Goal: Register for event/course

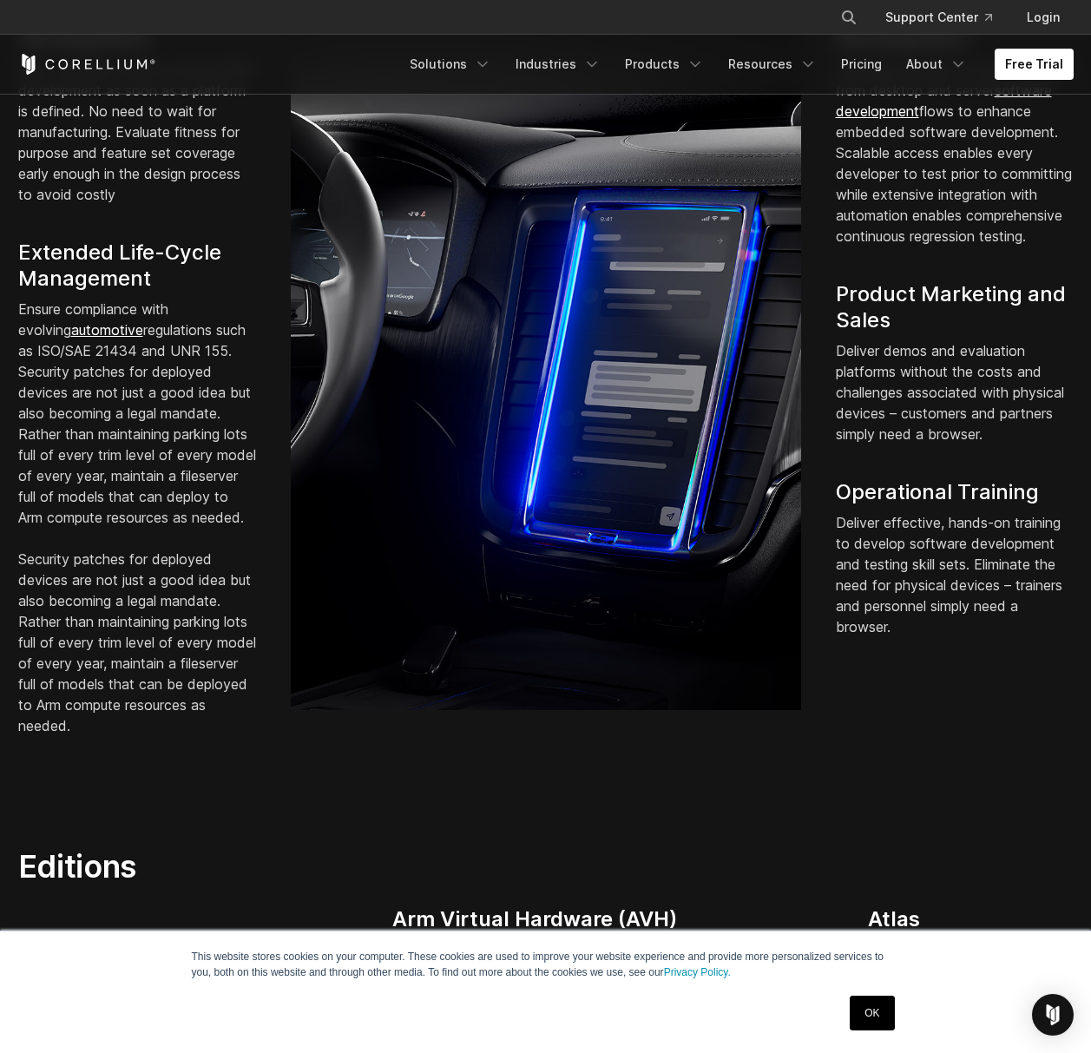
click at [667, 67] on link "Products" at bounding box center [665, 64] width 100 height 31
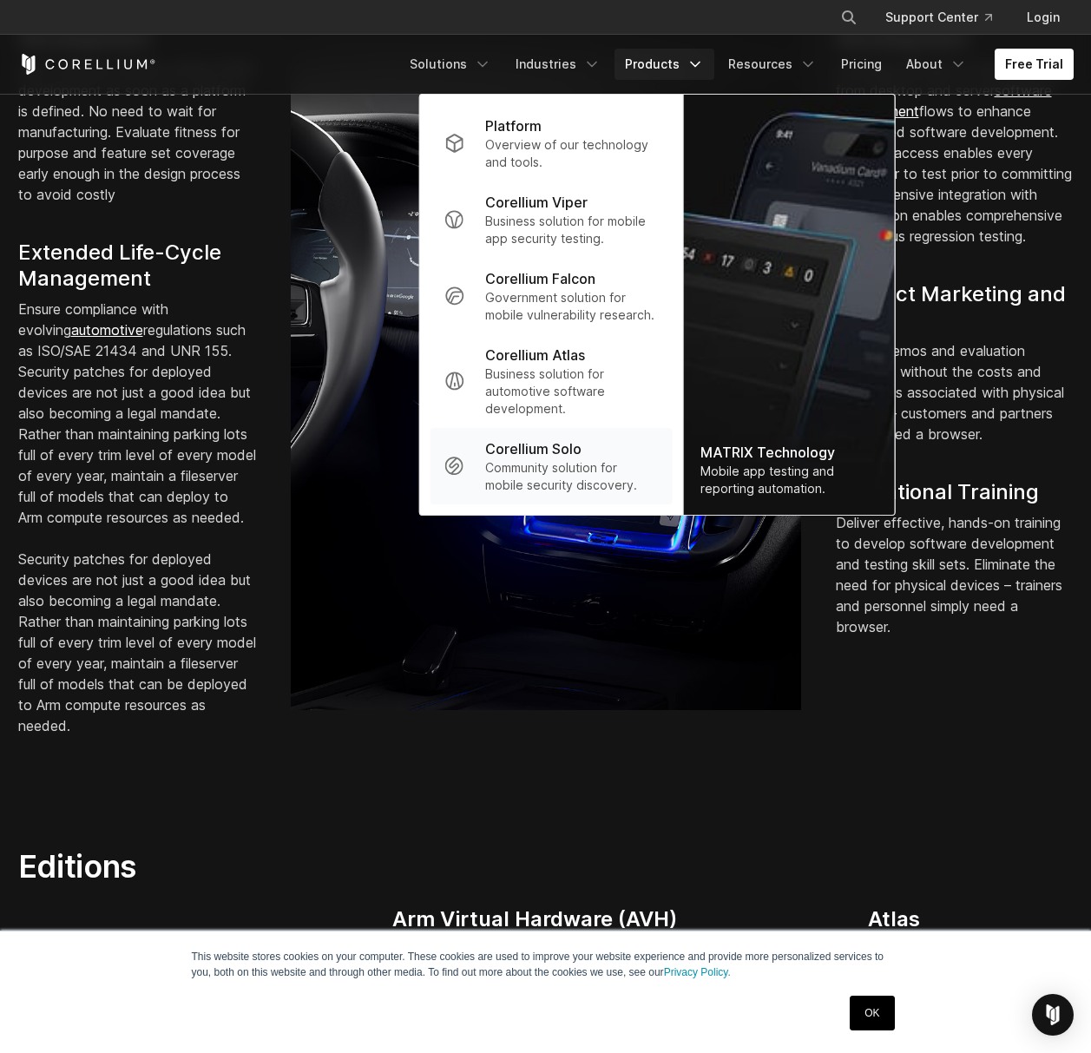
click at [623, 477] on p "Community solution for mobile security discovery." at bounding box center [571, 476] width 173 height 35
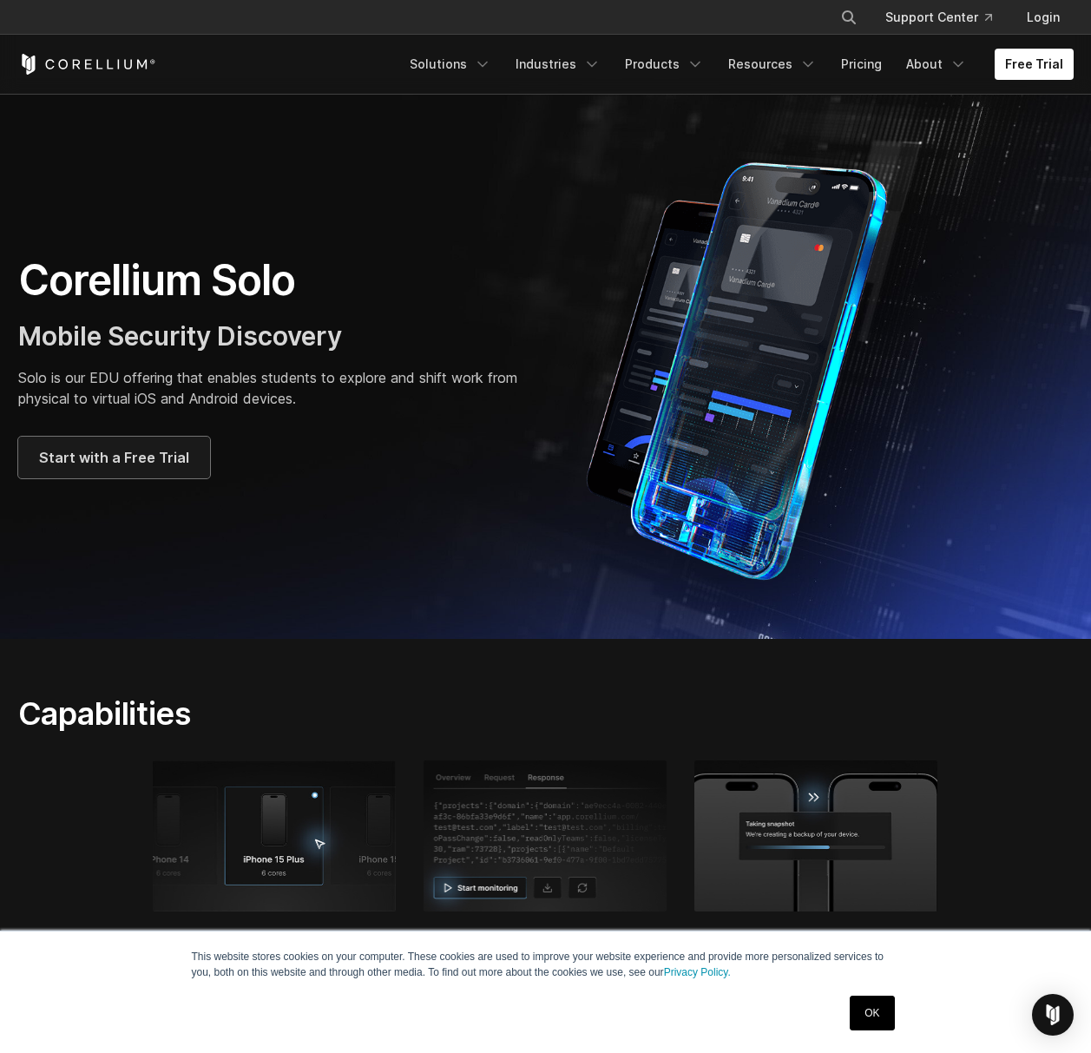
click at [130, 447] on span "Start with a Free Trial" at bounding box center [114, 457] width 150 height 21
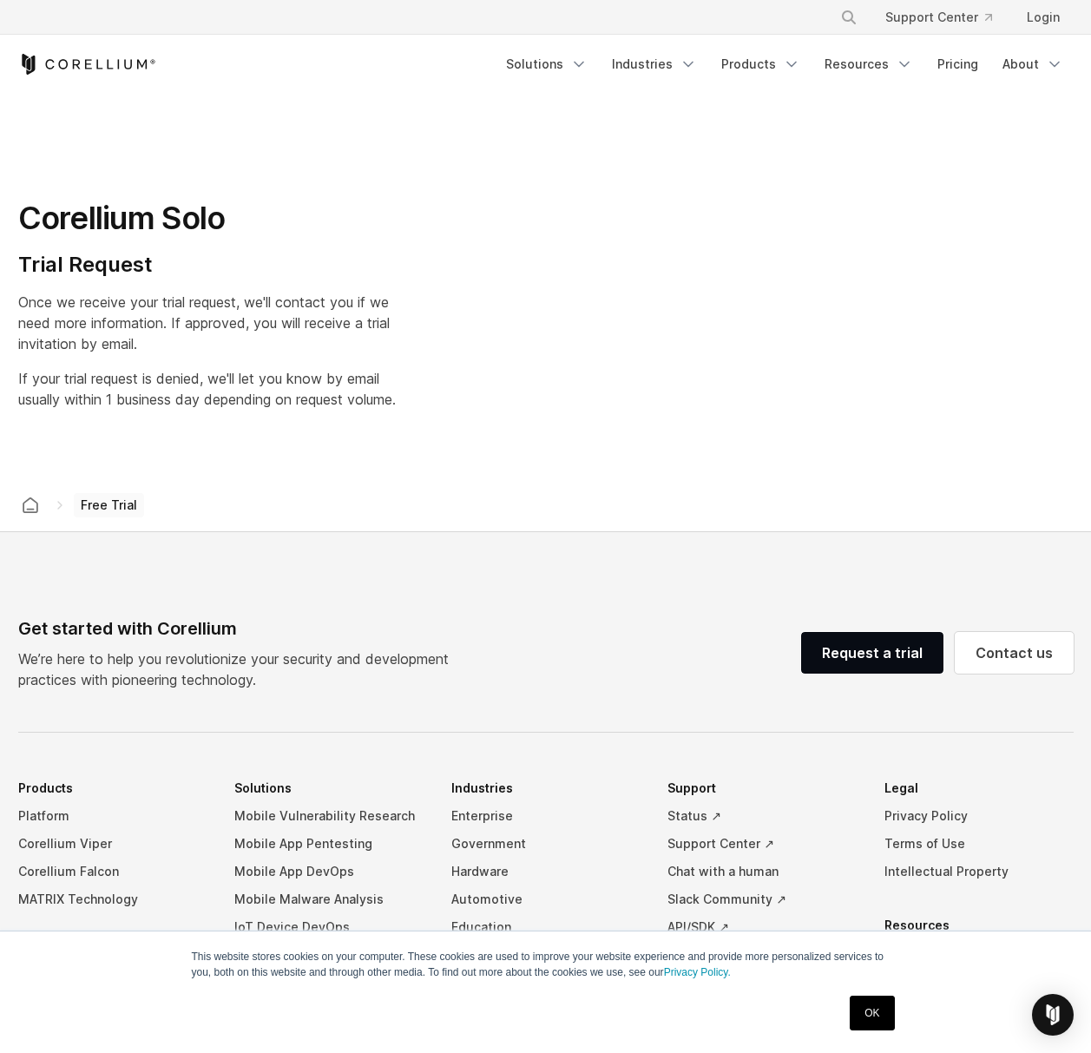
select select "**"
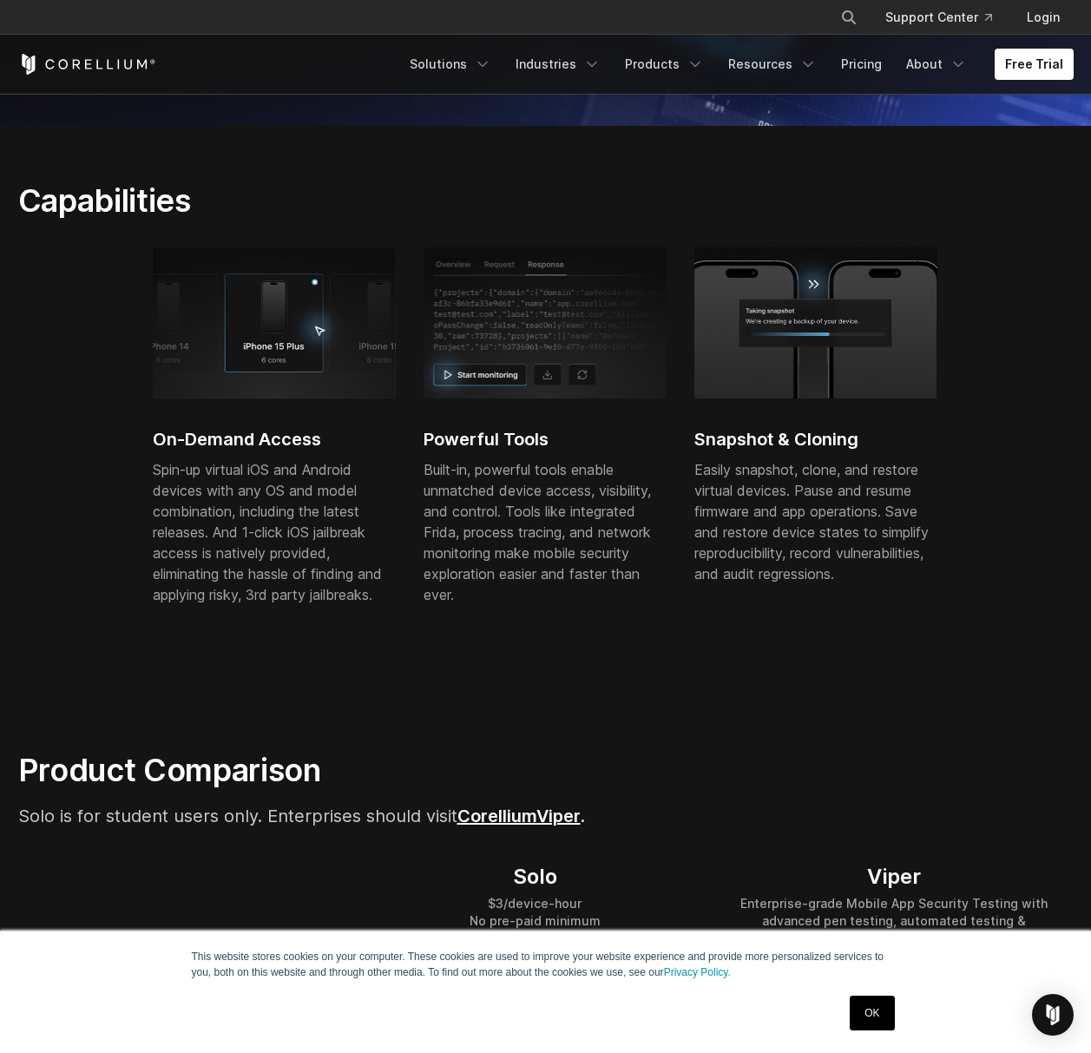
scroll to position [521, 0]
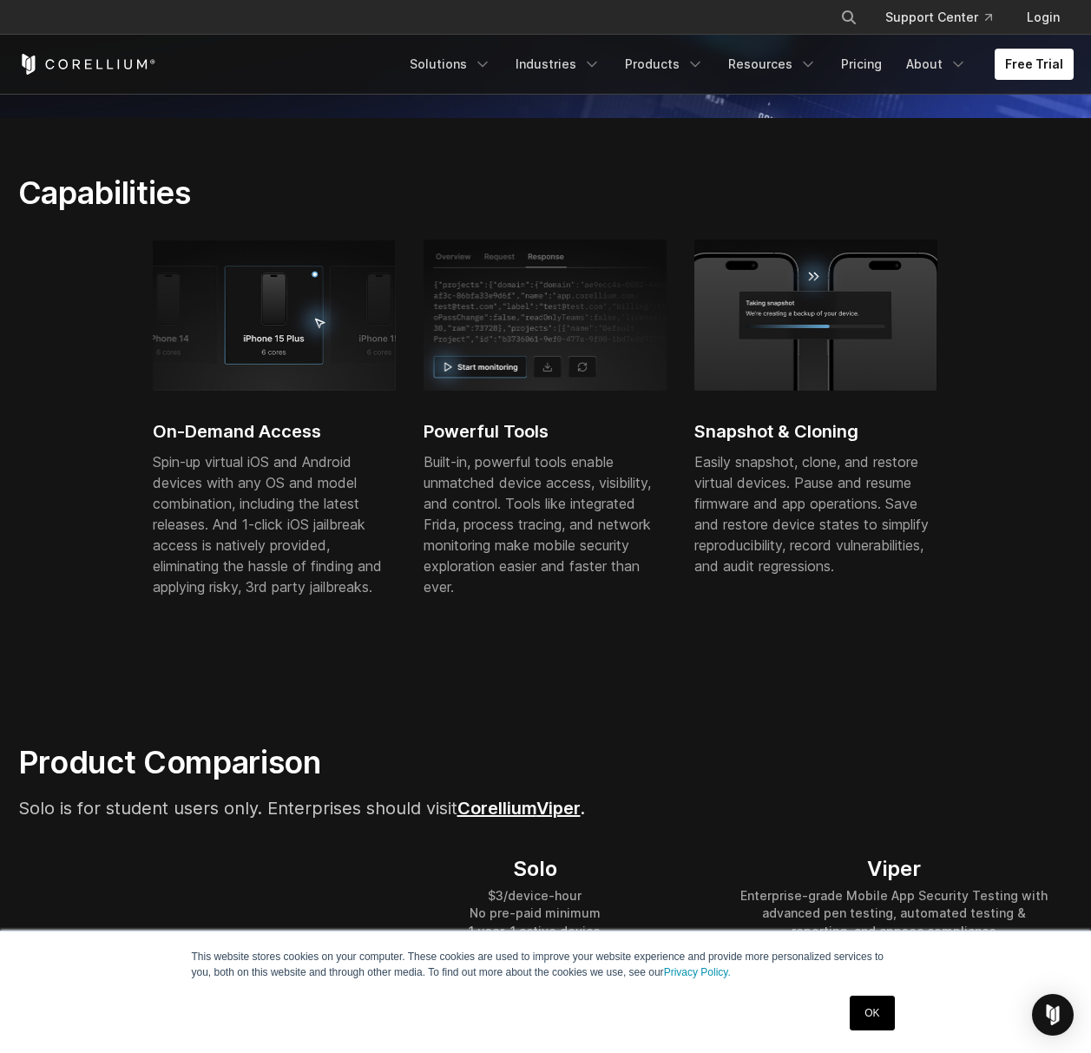
click at [502, 372] on img at bounding box center [545, 315] width 243 height 151
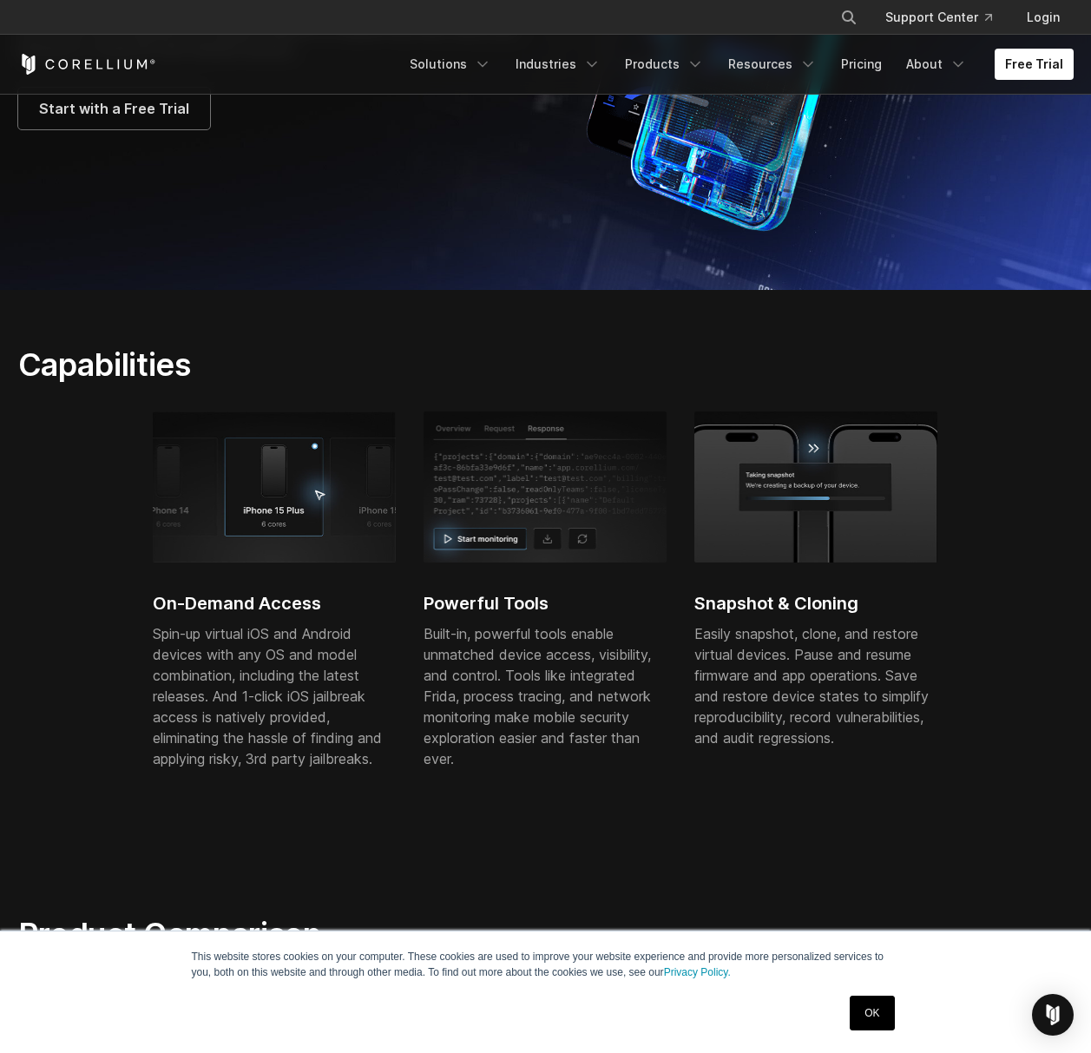
scroll to position [174, 0]
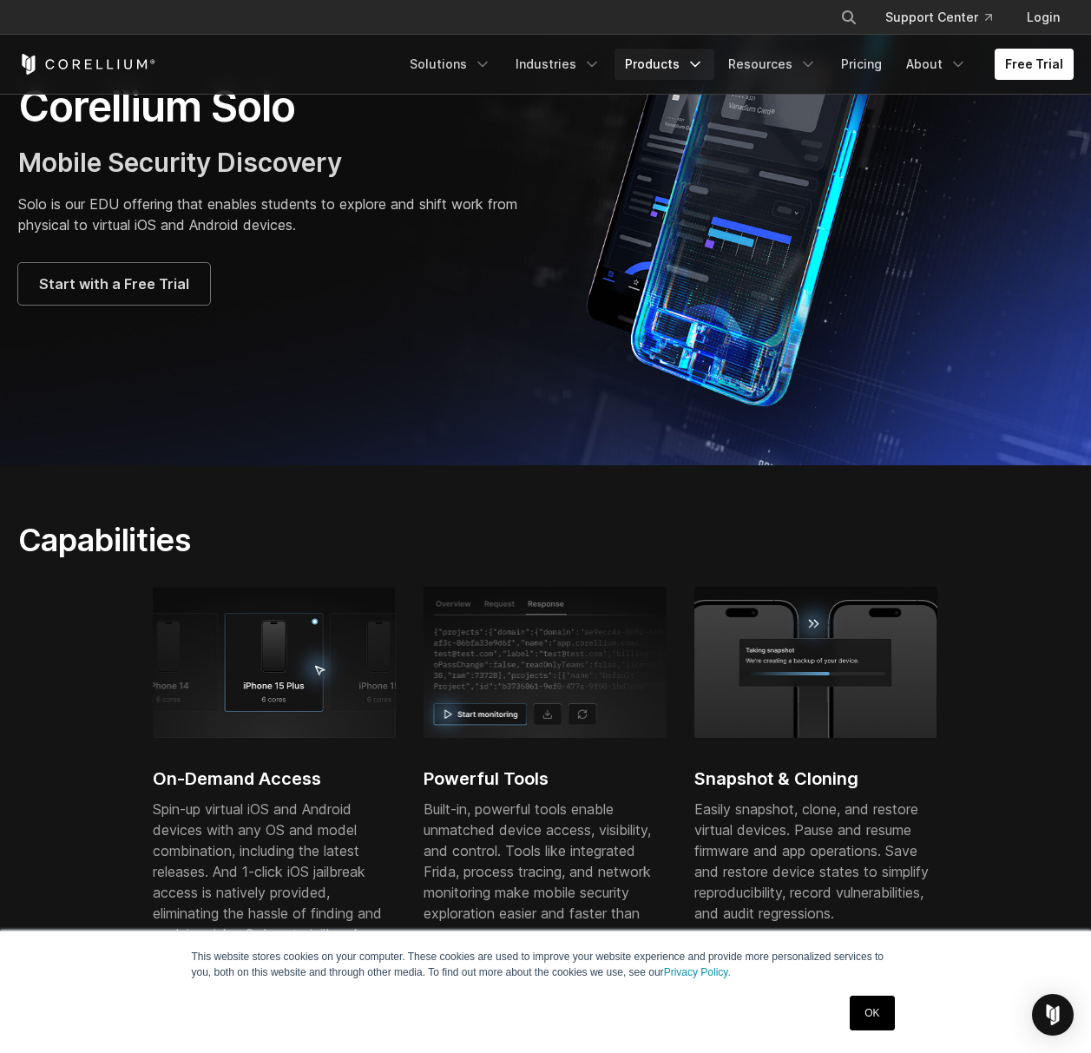
click at [704, 68] on icon "Navigation Menu" at bounding box center [695, 64] width 17 height 17
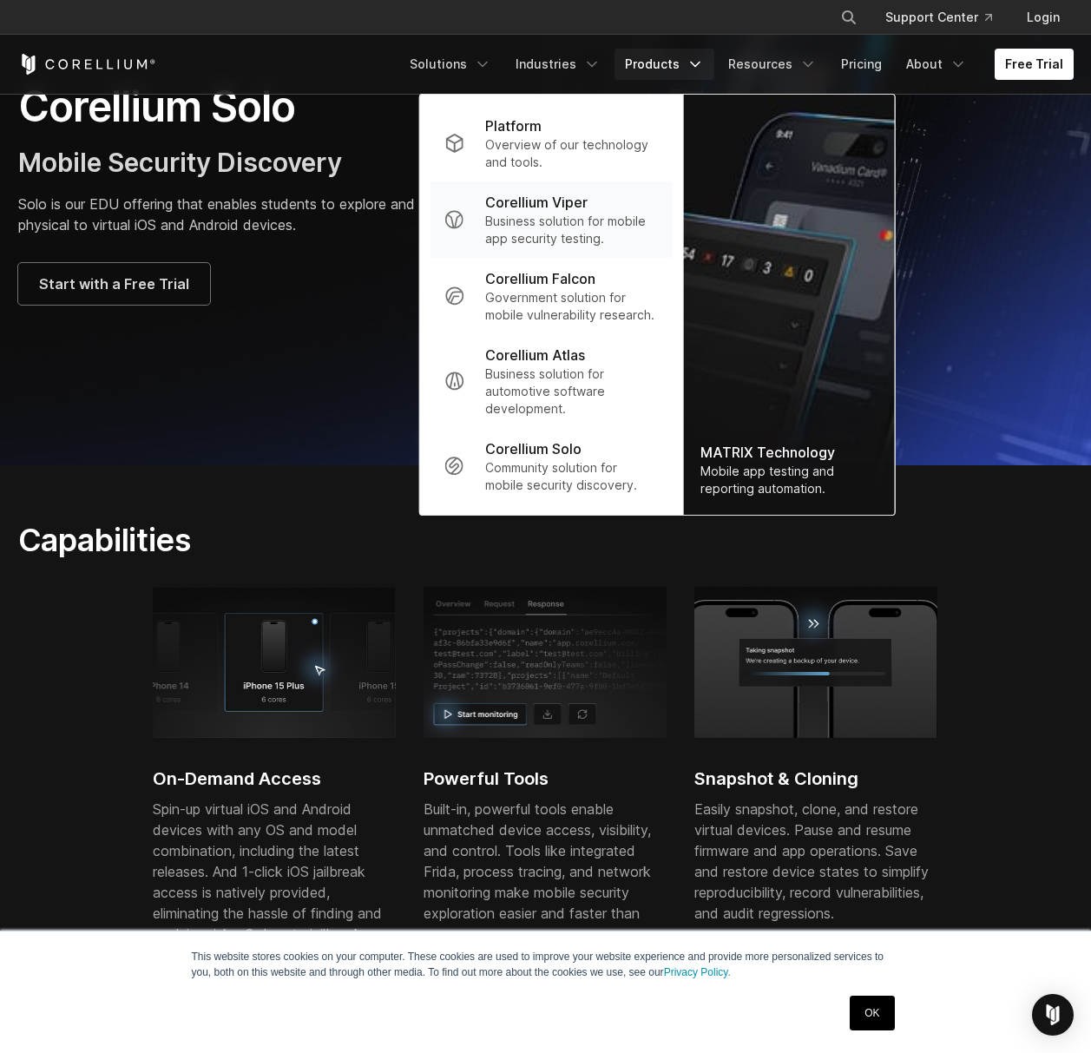
click at [588, 210] on p "Corellium Viper" at bounding box center [536, 202] width 102 height 21
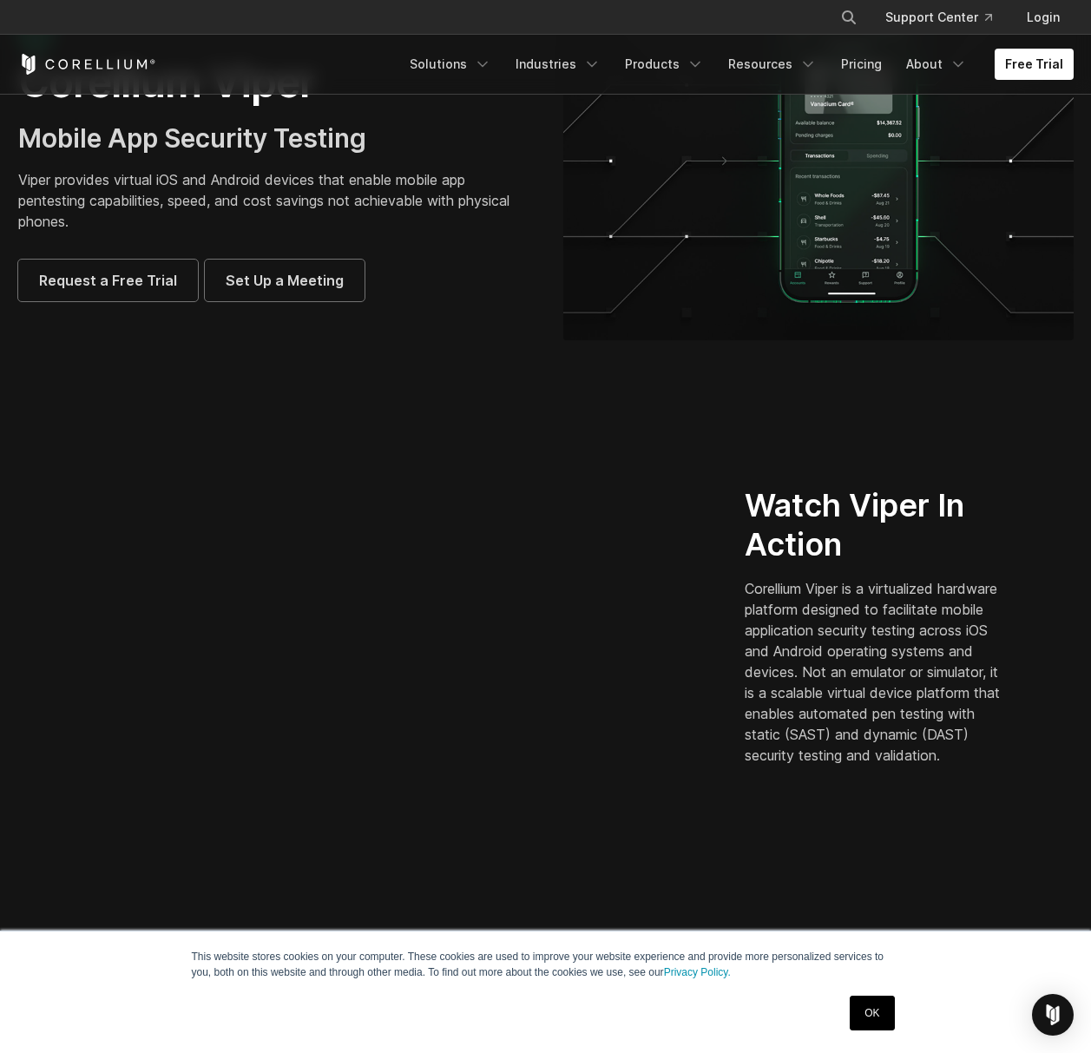
scroll to position [87, 0]
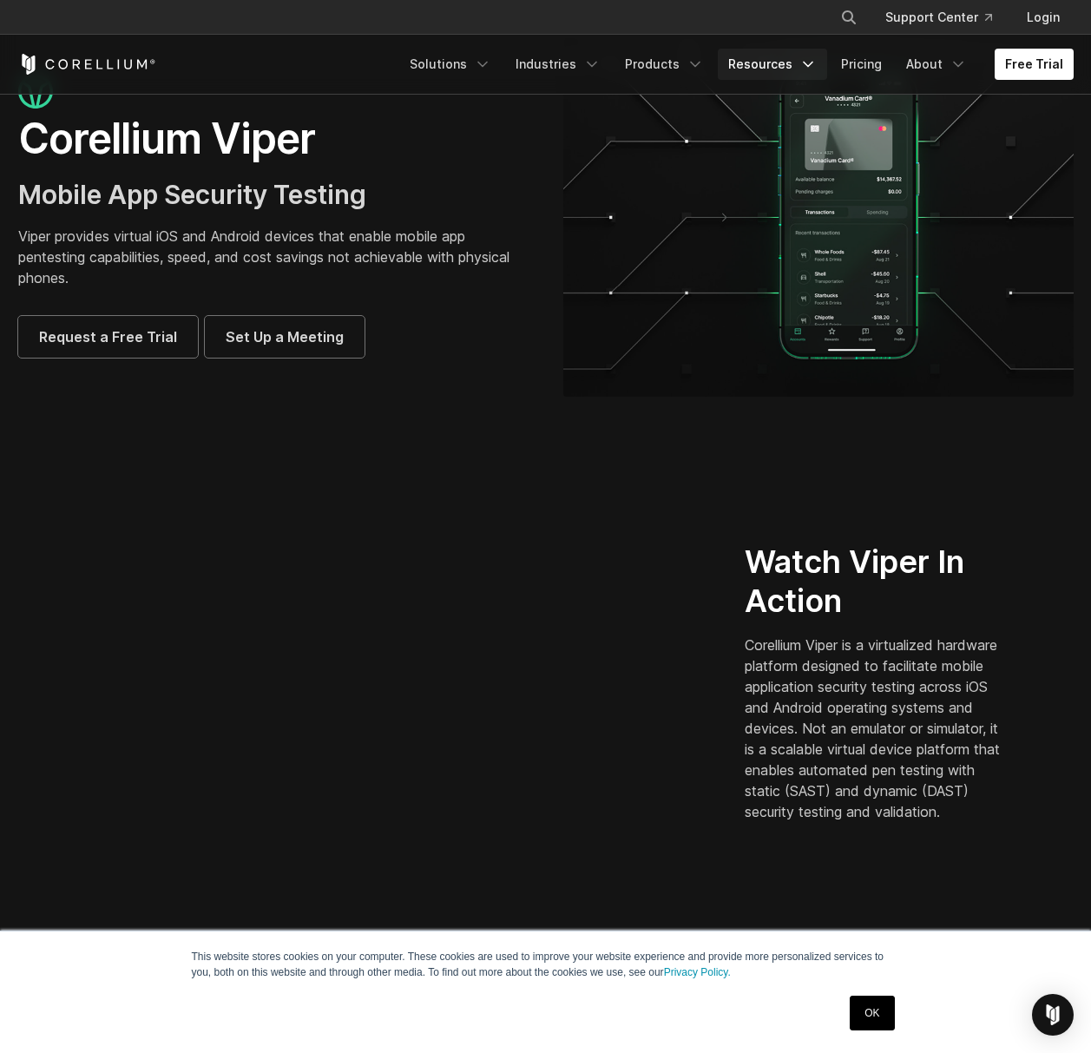
click at [762, 56] on link "Resources" at bounding box center [772, 64] width 109 height 31
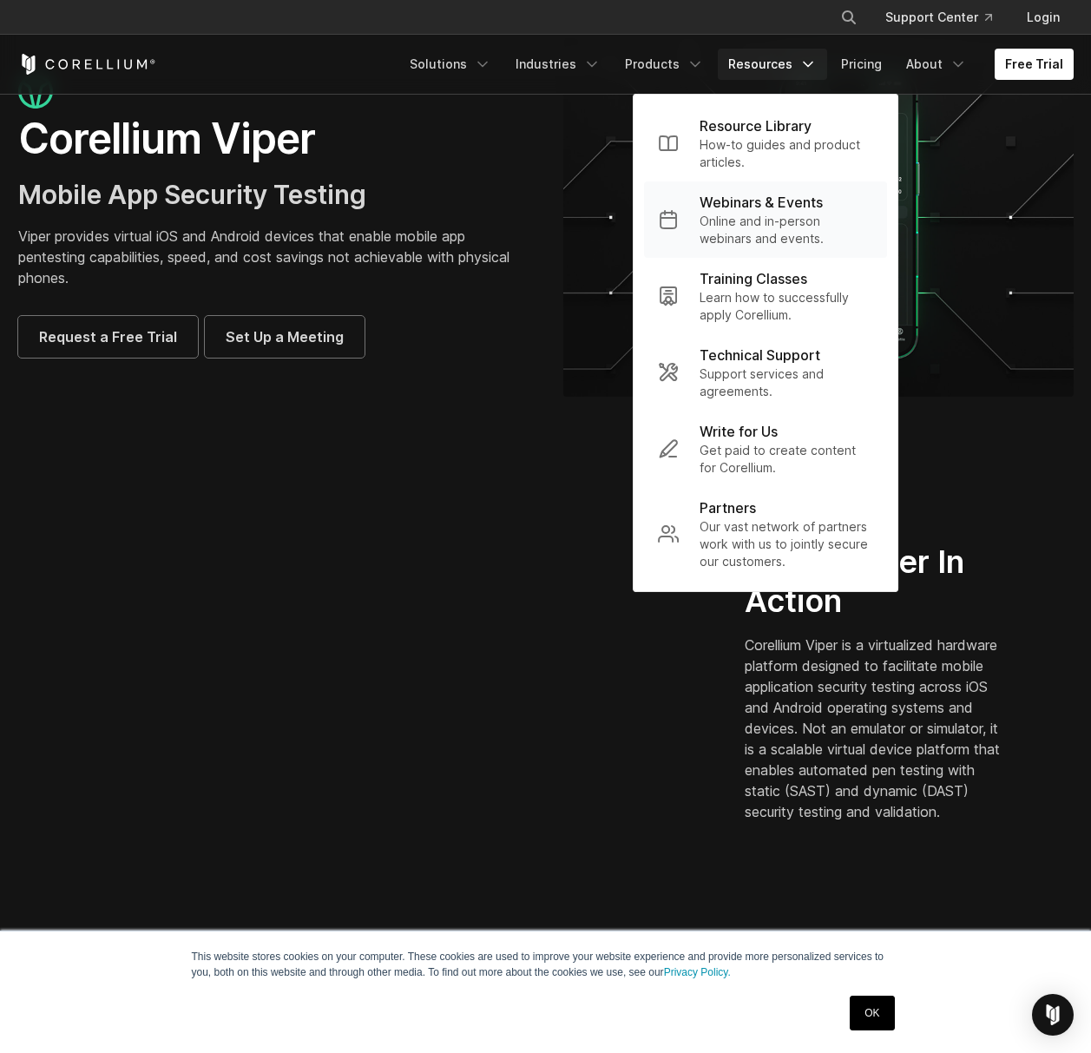
click at [783, 203] on p "Webinars & Events" at bounding box center [761, 202] width 123 height 21
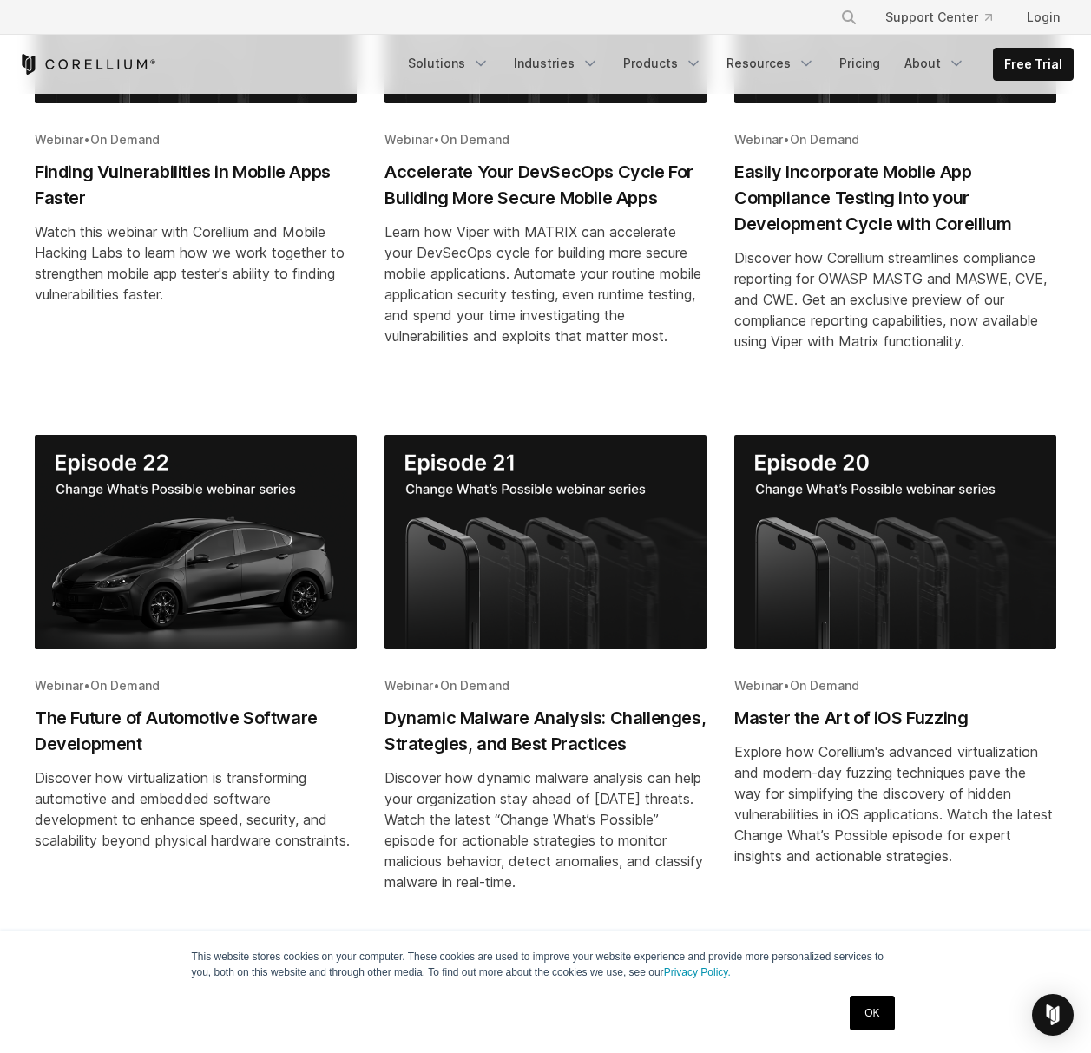
scroll to position [608, 0]
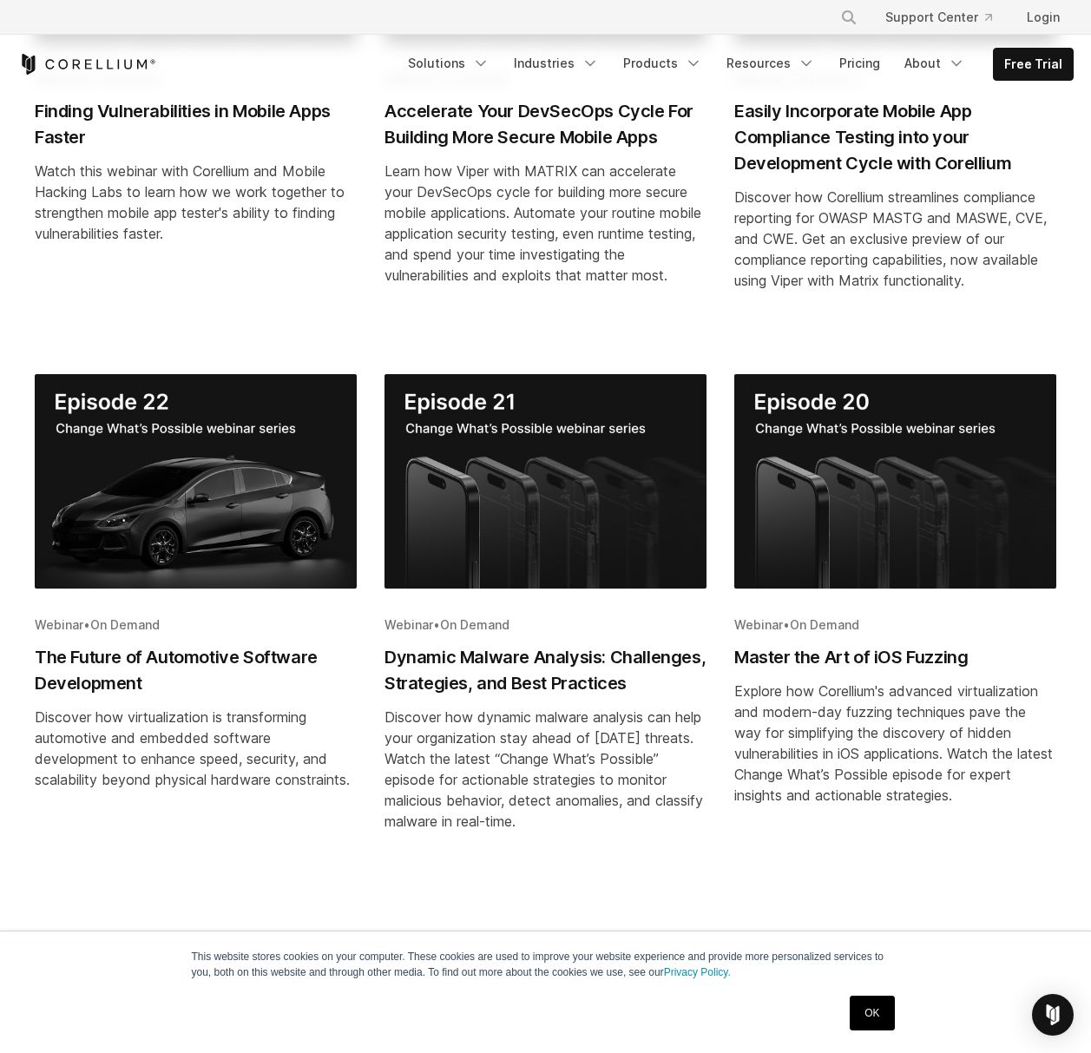
click at [242, 566] on img "Blog post summary: The Future of Automotive Software Development" at bounding box center [196, 481] width 322 height 214
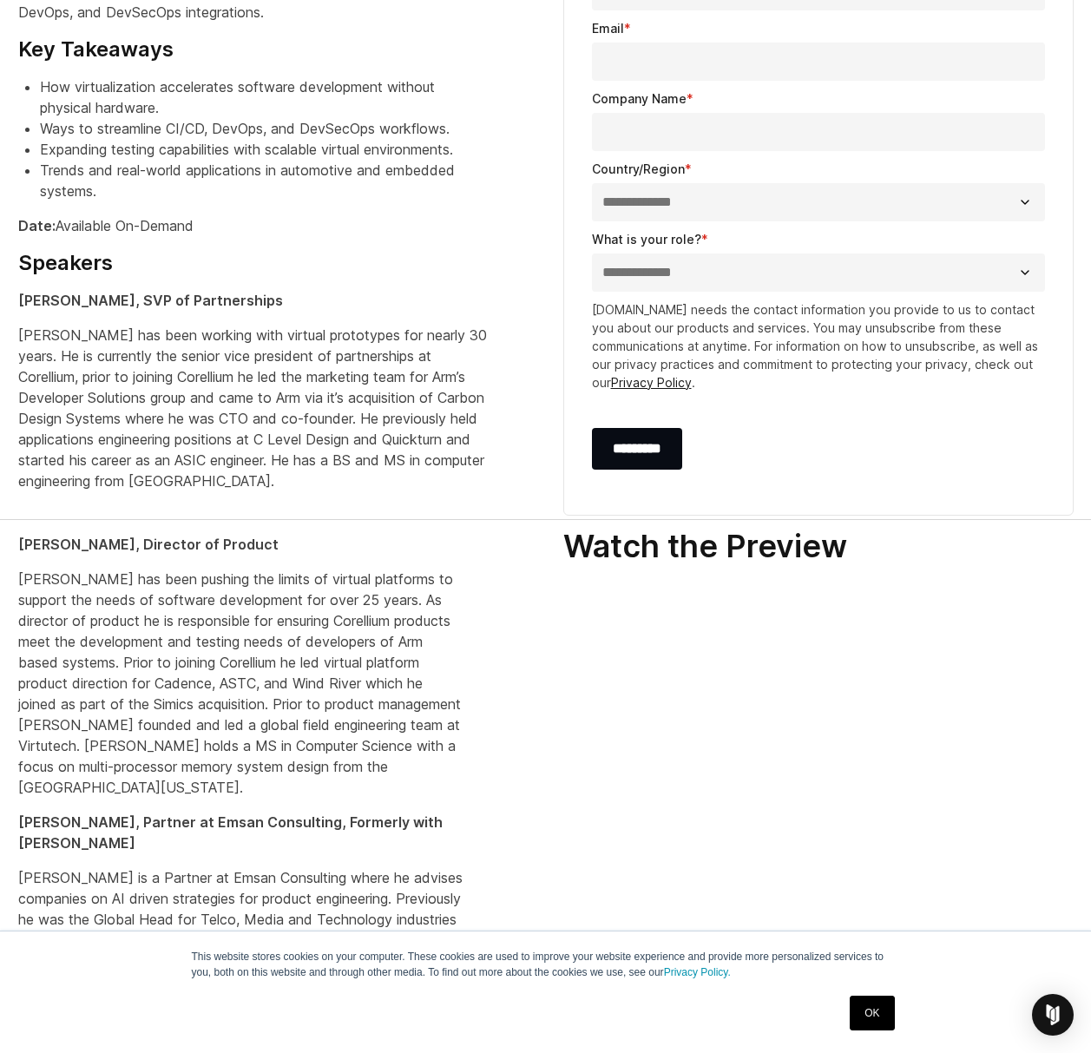
scroll to position [955, 0]
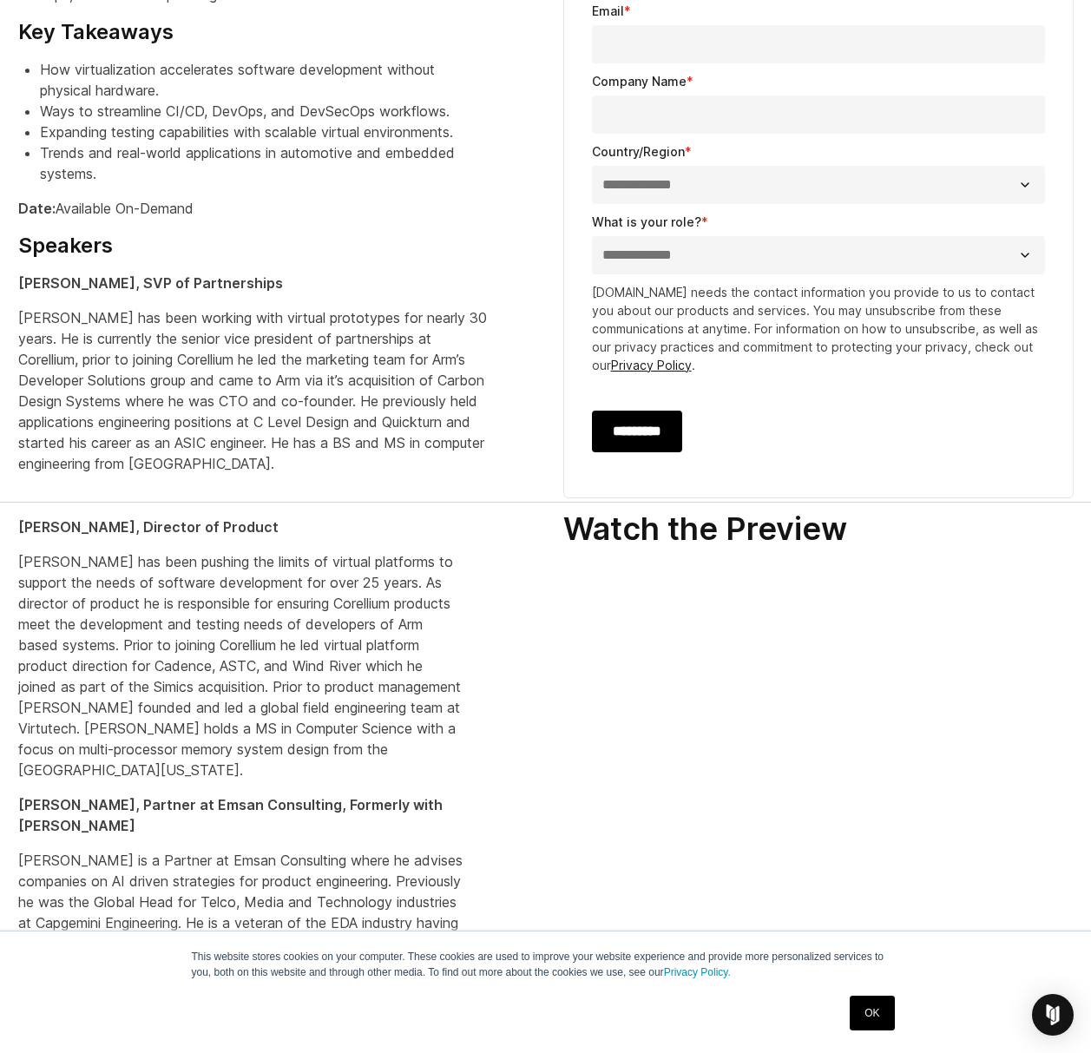
click at [680, 431] on input "*********" at bounding box center [637, 432] width 90 height 42
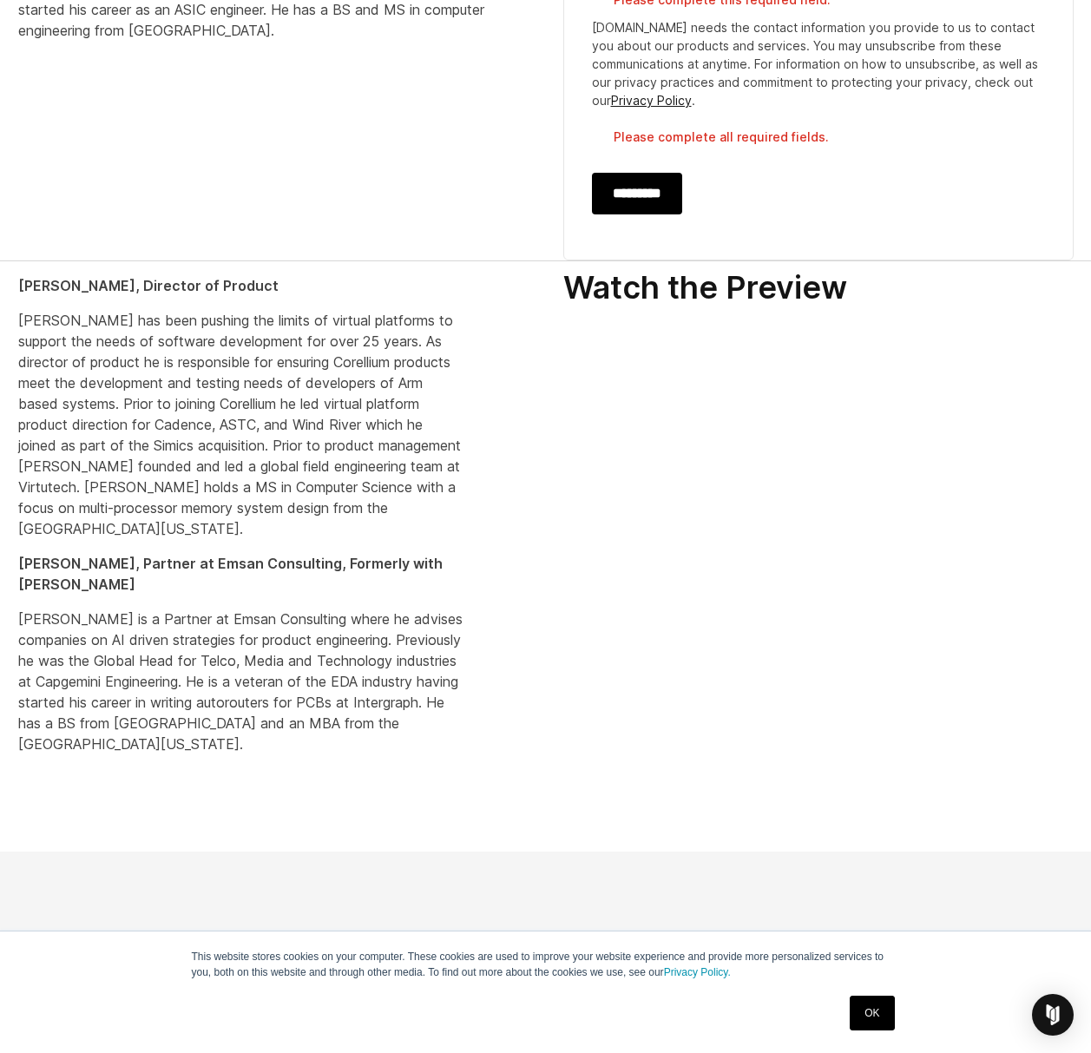
scroll to position [1389, 0]
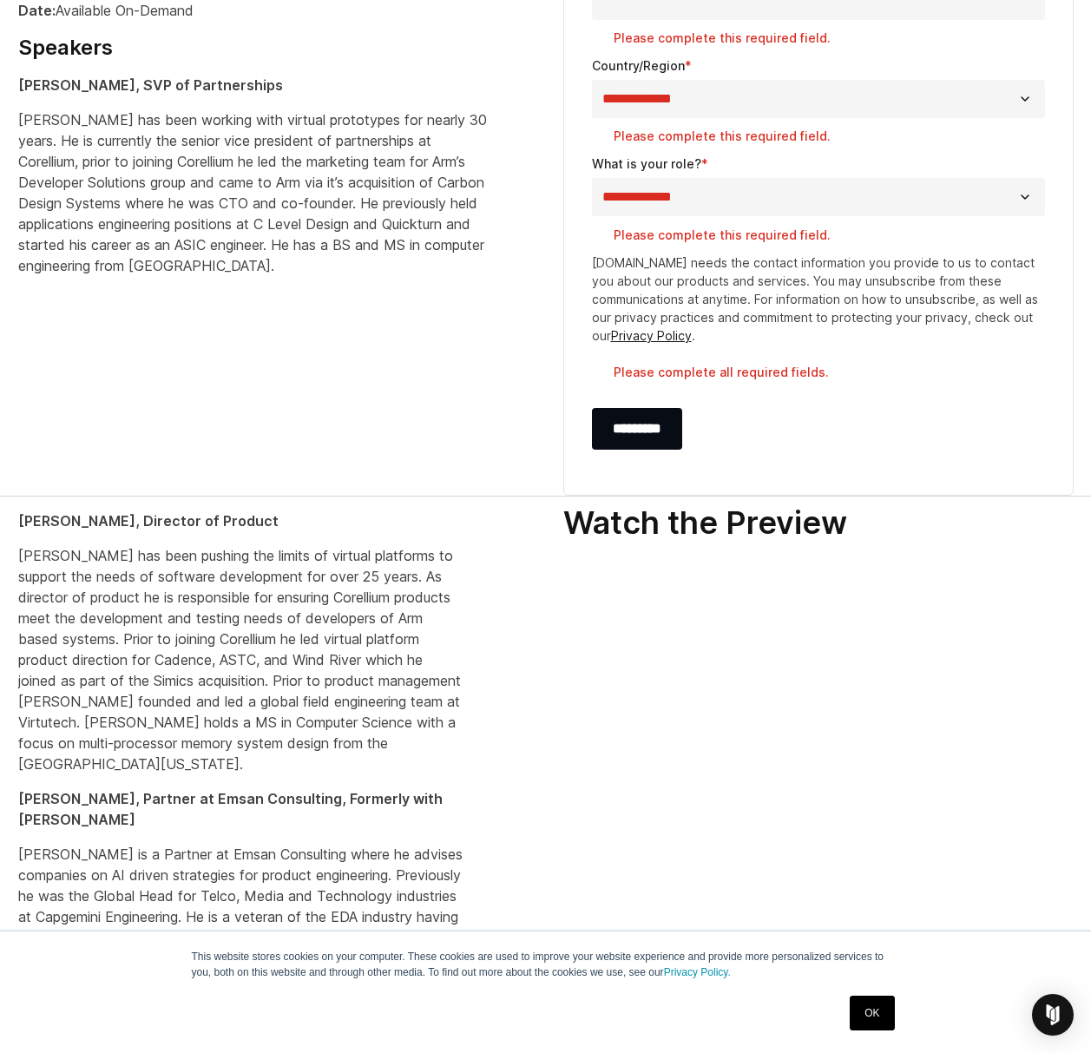
scroll to position [1215, 0]
